Goal: Information Seeking & Learning: Learn about a topic

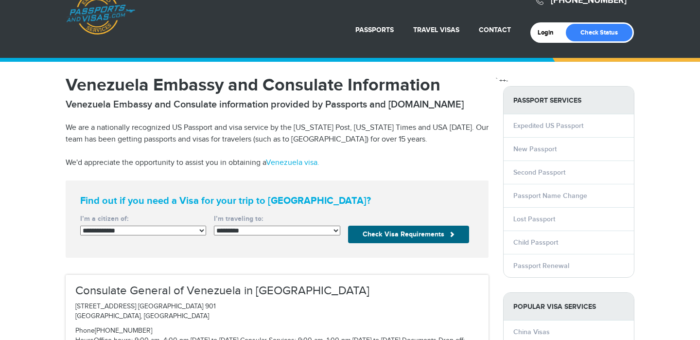
scroll to position [28, 0]
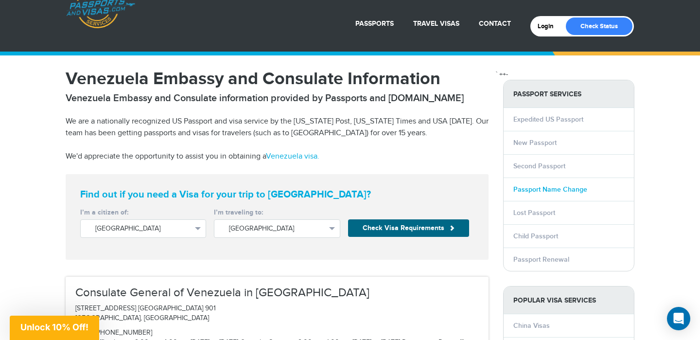
click at [527, 187] on link "Passport Name Change" at bounding box center [550, 189] width 74 height 8
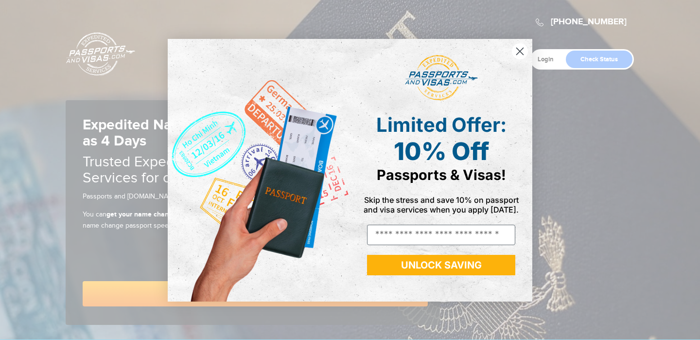
click at [519, 51] on icon "Close dialog" at bounding box center [520, 51] width 7 height 7
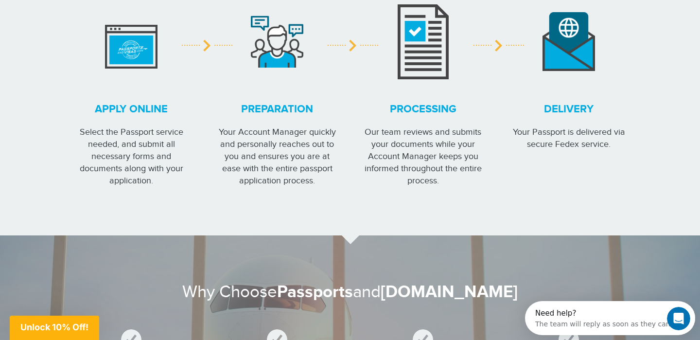
scroll to position [1011, 0]
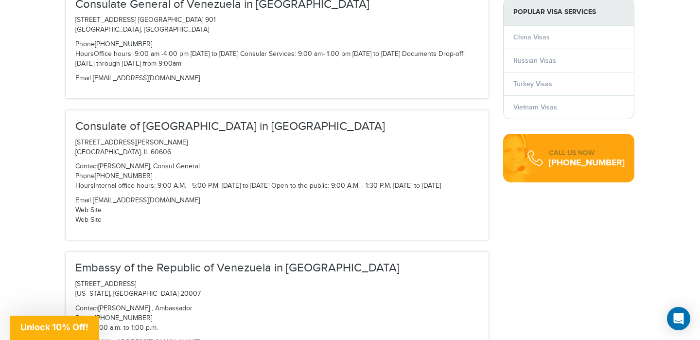
scroll to position [317, 0]
